Goal: Find specific page/section: Find specific page/section

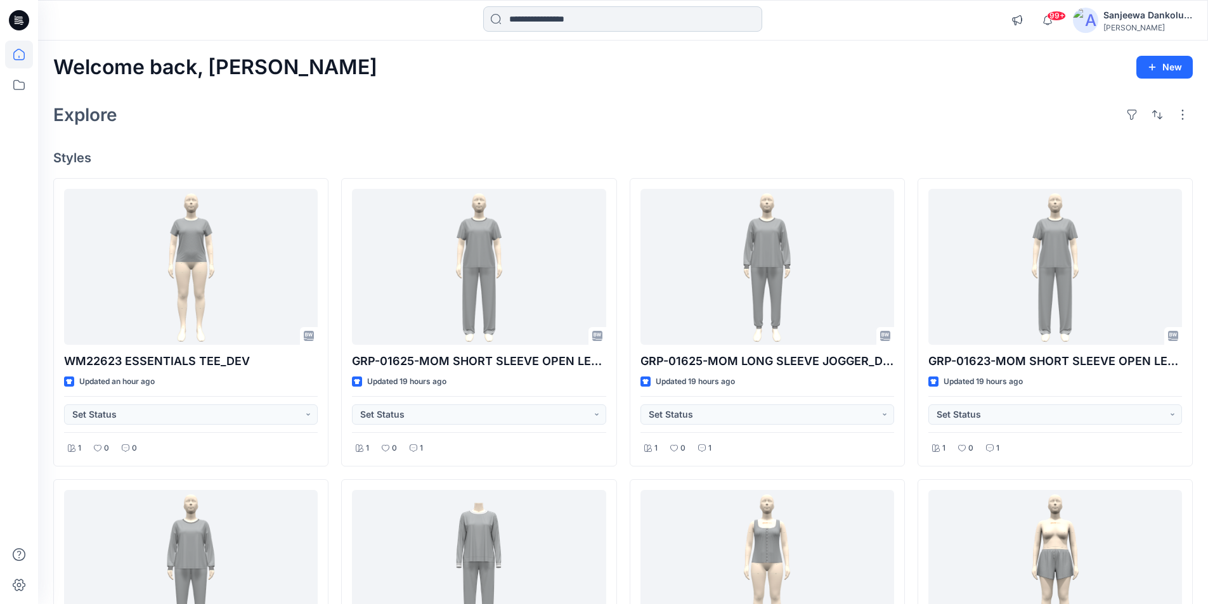
drag, startPoint x: 598, startPoint y: 19, endPoint x: 606, endPoint y: 29, distance: 12.7
click at [600, 20] on input at bounding box center [622, 18] width 279 height 25
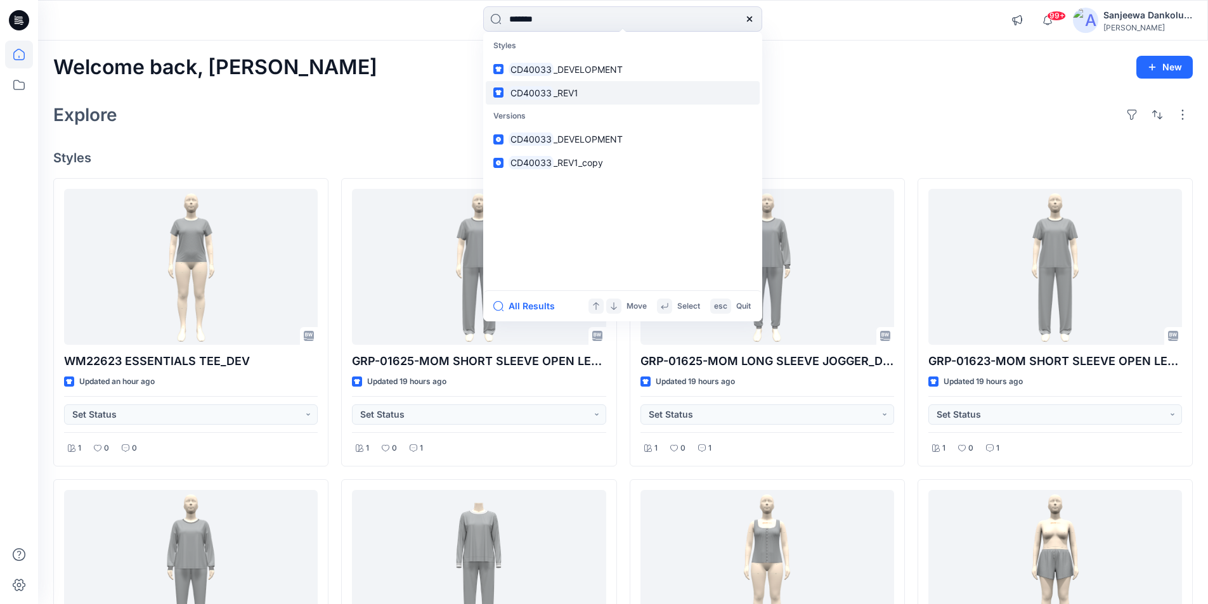
type input "*******"
click at [562, 96] on span "_REV1" at bounding box center [565, 92] width 25 height 11
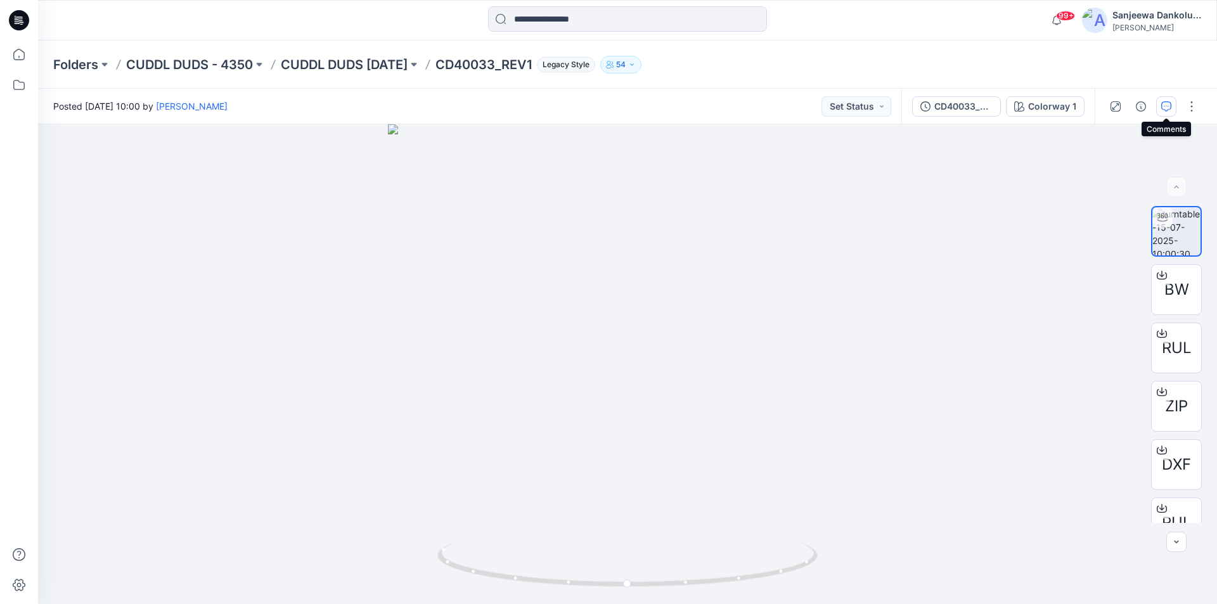
click at [1167, 106] on icon "button" at bounding box center [1166, 106] width 10 height 10
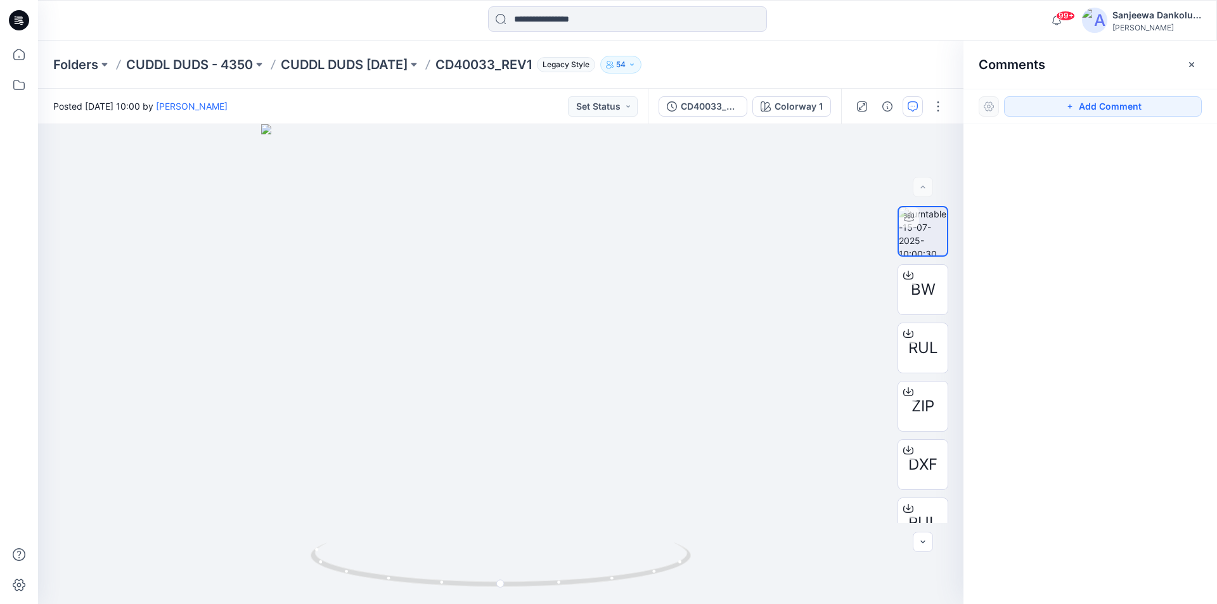
click at [468, 62] on p "CD40033_REV1" at bounding box center [483, 65] width 96 height 18
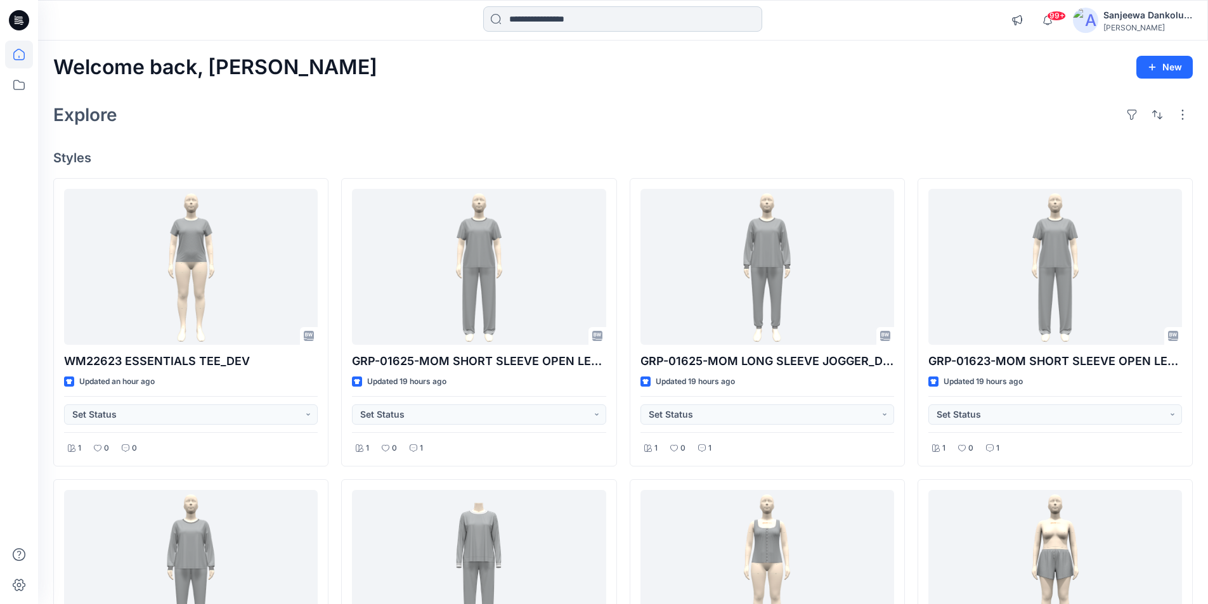
click at [557, 15] on input at bounding box center [622, 18] width 279 height 25
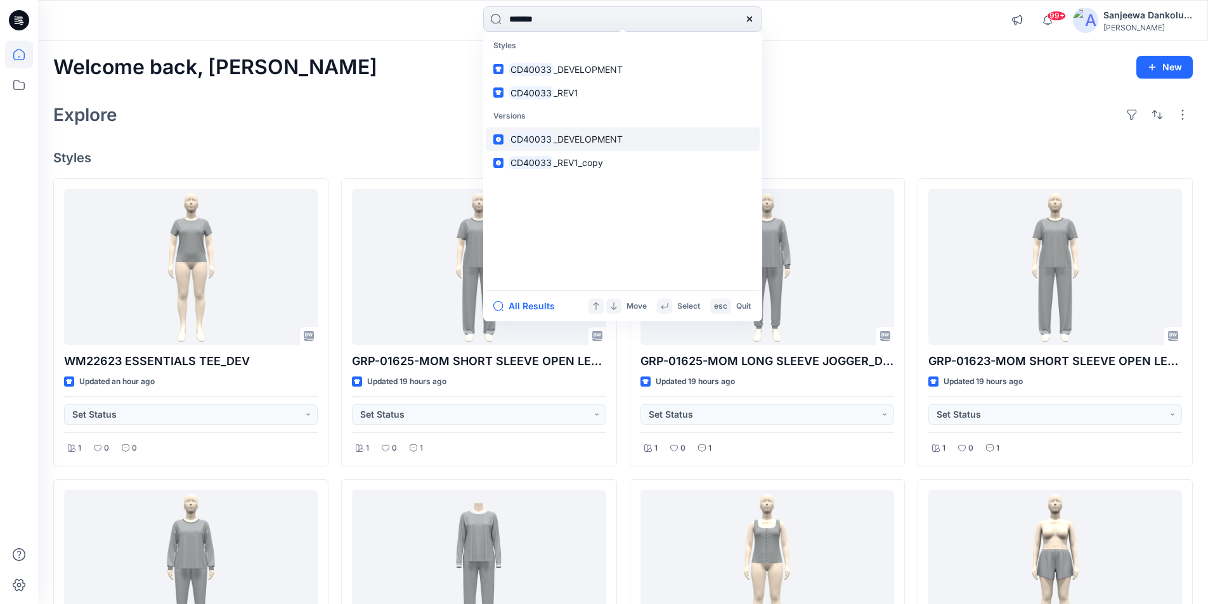
type input "*******"
click at [562, 144] on span "_DEVELOPMENT" at bounding box center [587, 139] width 69 height 11
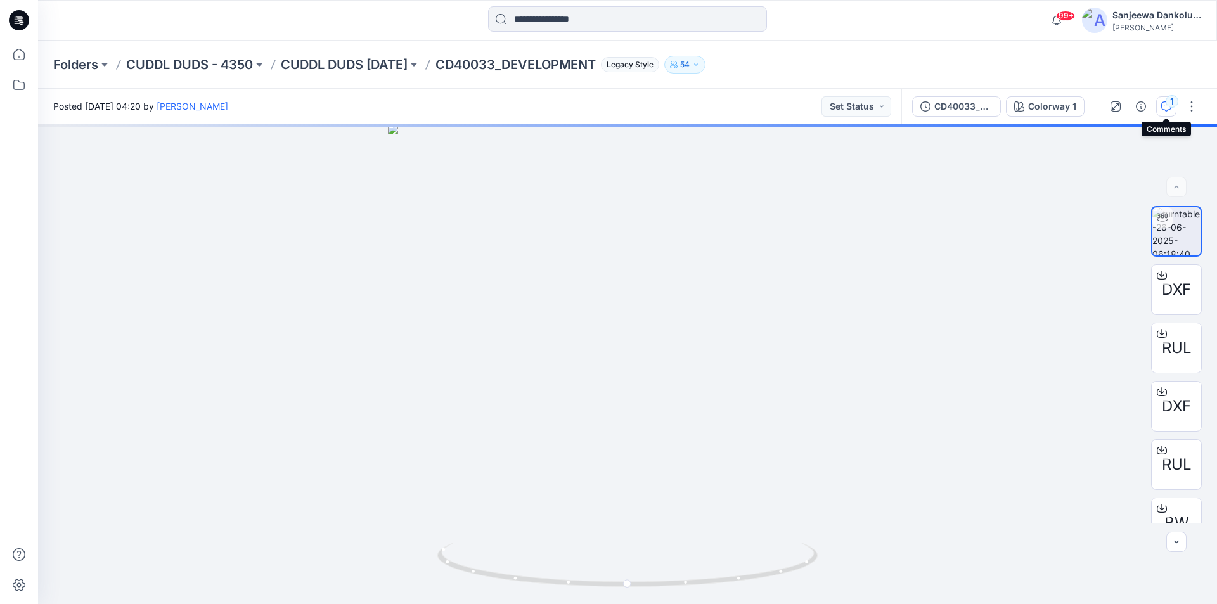
click at [1170, 108] on icon "button" at bounding box center [1166, 106] width 10 height 10
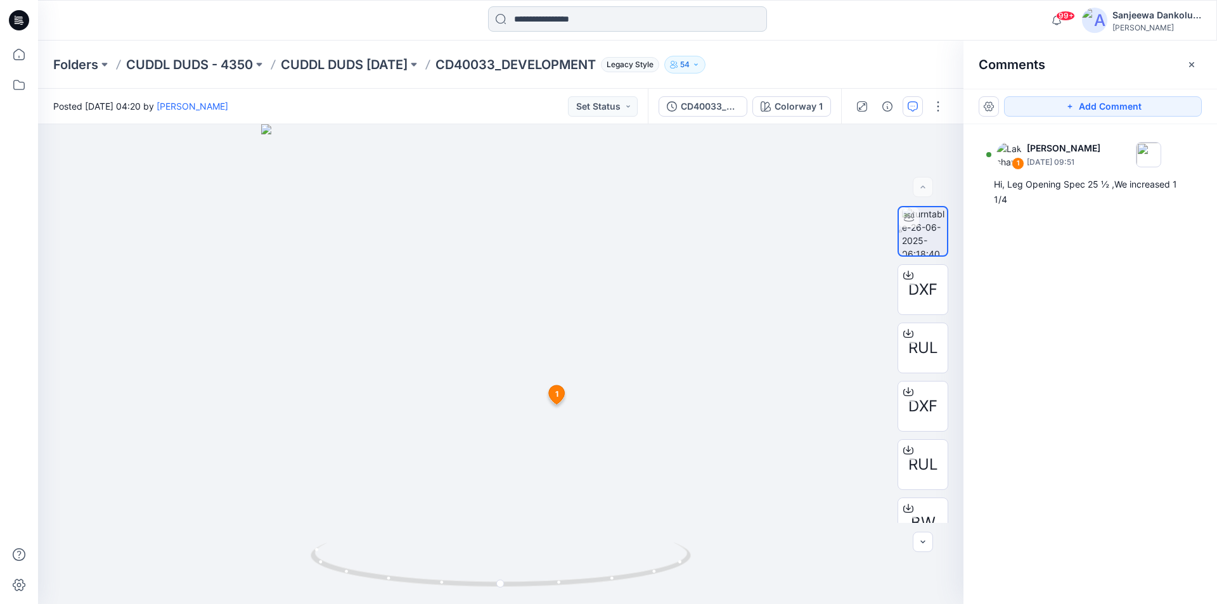
click at [534, 8] on input at bounding box center [627, 18] width 279 height 25
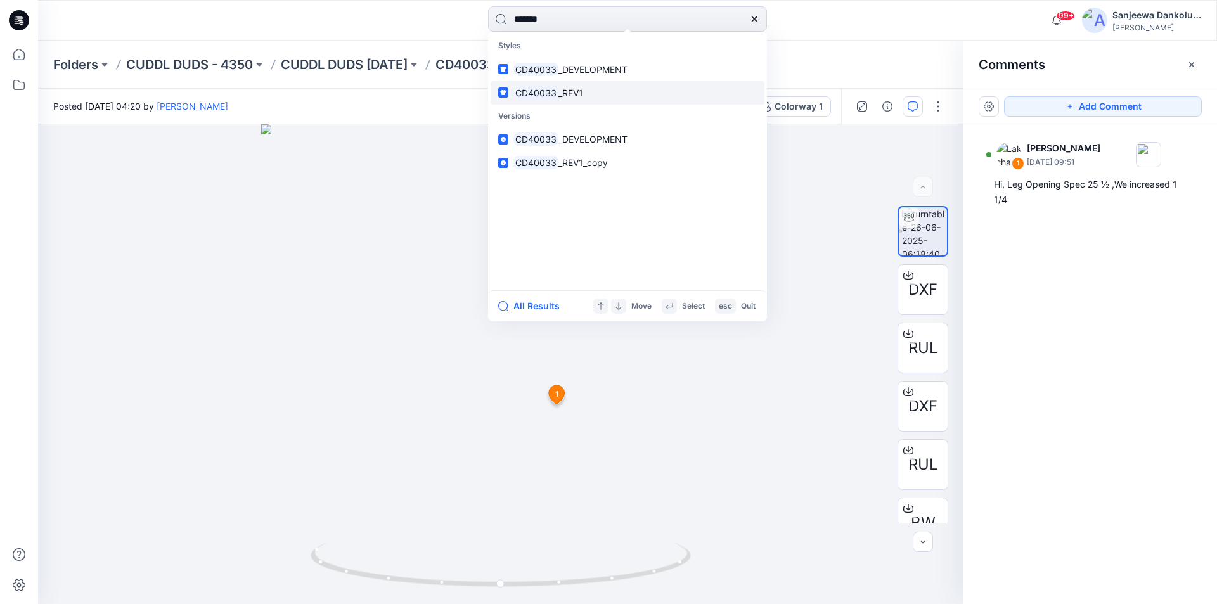
type input "*******"
click at [563, 94] on span "_REV1" at bounding box center [570, 92] width 25 height 11
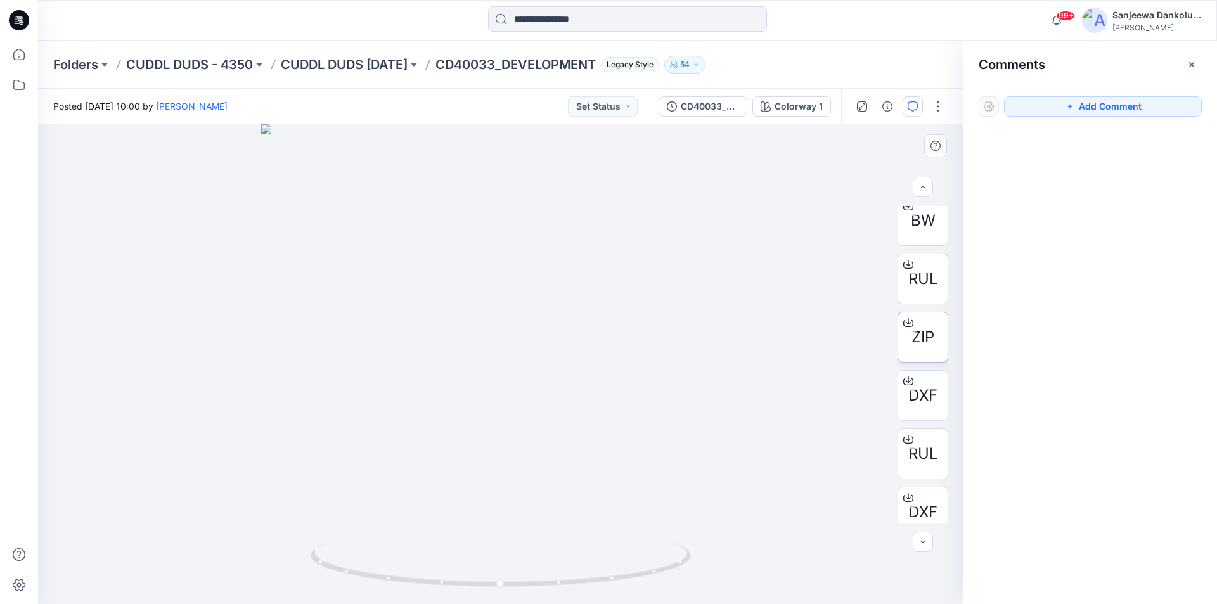
scroll to position [67, 0]
click at [903, 266] on icon at bounding box center [908, 267] width 10 height 10
click at [907, 382] on icon at bounding box center [908, 383] width 10 height 10
click at [906, 442] on icon at bounding box center [908, 440] width 5 height 6
click at [913, 503] on div at bounding box center [908, 500] width 20 height 20
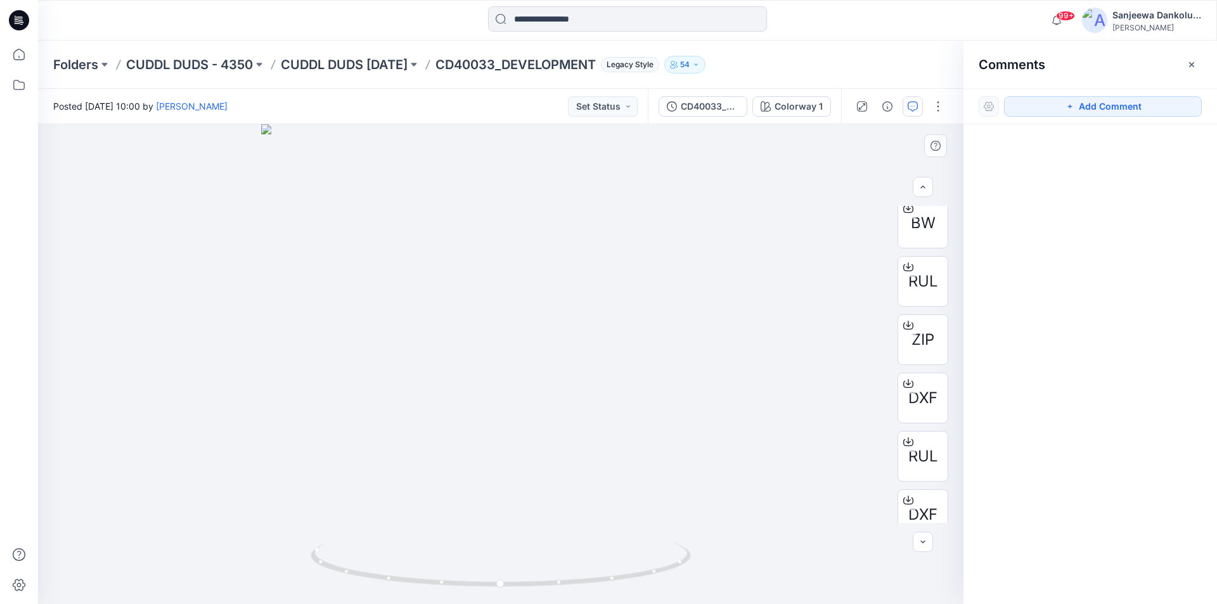
scroll to position [84, 0]
drag, startPoint x: 493, startPoint y: 308, endPoint x: 538, endPoint y: 310, distance: 45.0
click at [538, 310] on div at bounding box center [500, 364] width 925 height 480
